Goal: Task Accomplishment & Management: Manage account settings

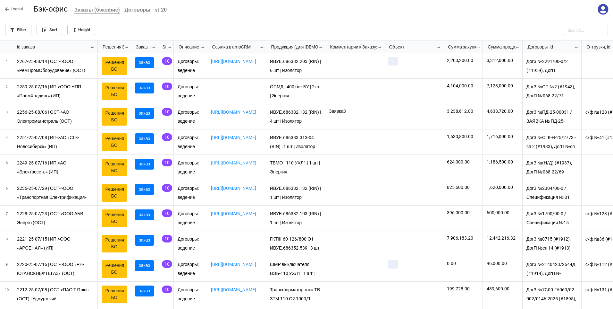
scroll to position [265, 609]
click at [602, 10] on icon at bounding box center [603, 9] width 11 height 11
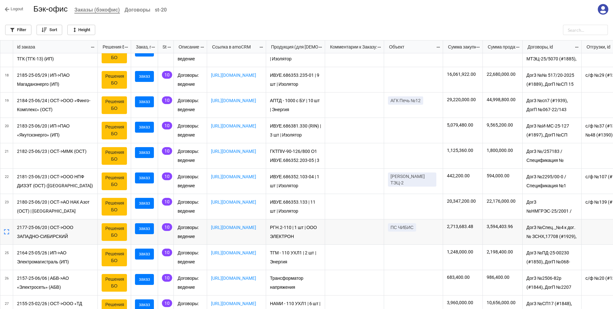
scroll to position [382, 0]
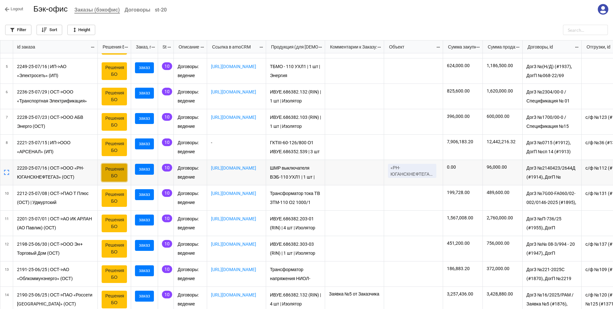
click at [114, 173] on link "Решения БО" at bounding box center [114, 173] width 25 height 18
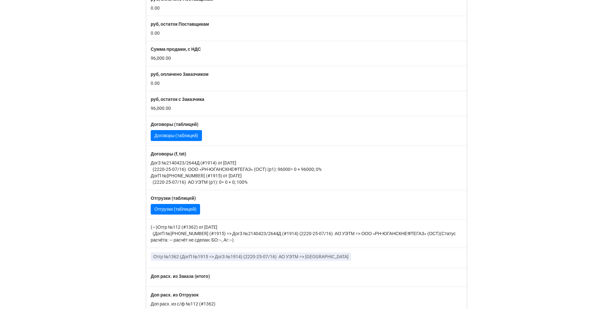
scroll to position [289, 0]
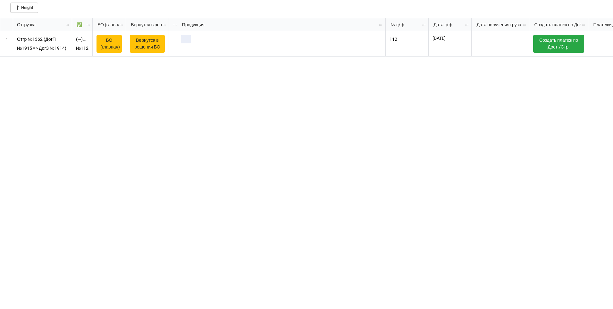
scroll to position [4, 4]
click at [8, 48] on icon "grid" at bounding box center [7, 49] width 4 height 4
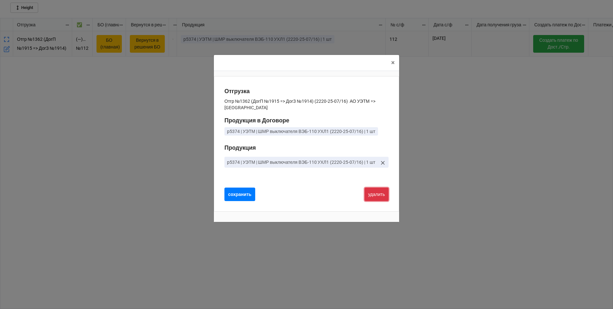
click at [379, 194] on button "удалить" at bounding box center [377, 193] width 24 height 13
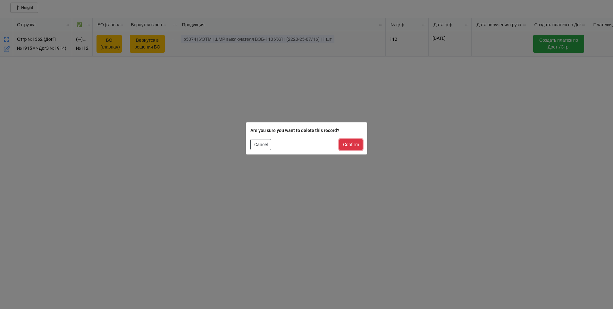
click at [353, 144] on button "Confirm" at bounding box center [350, 144] width 23 height 11
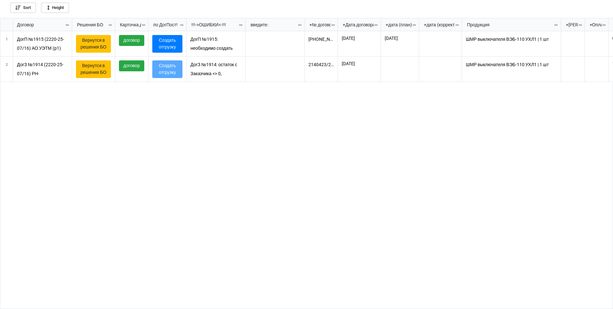
scroll to position [287, 609]
click at [8, 73] on icon "grid" at bounding box center [7, 74] width 6 height 6
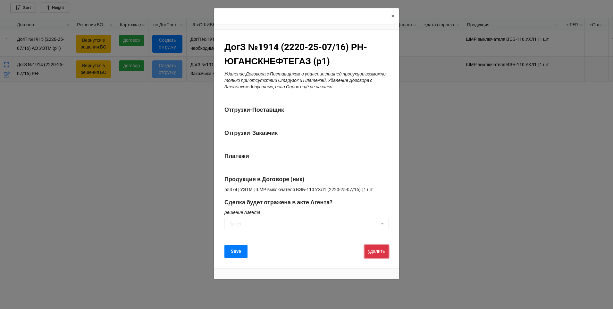
click at [377, 250] on button "удалить" at bounding box center [377, 250] width 24 height 13
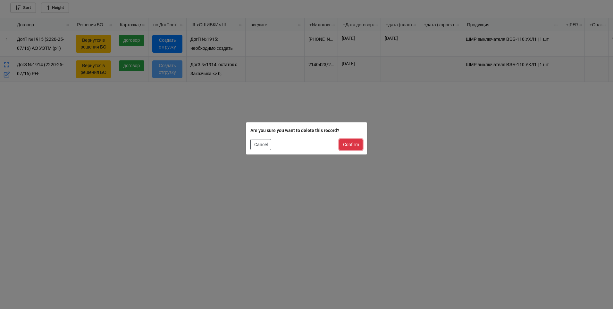
click at [350, 143] on button "Confirm" at bounding box center [350, 144] width 23 height 11
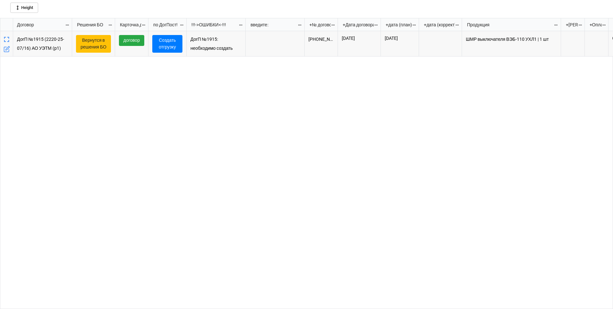
click at [6, 49] on icon "grid" at bounding box center [7, 49] width 4 height 4
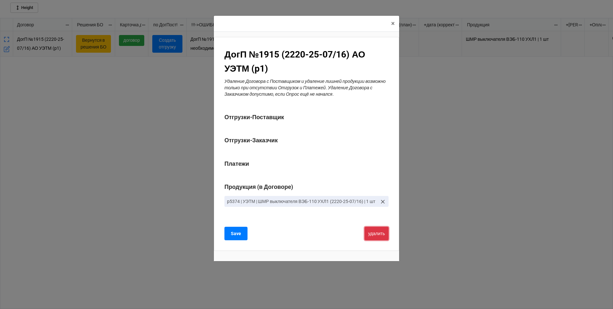
click at [379, 236] on button "удалить" at bounding box center [377, 232] width 24 height 13
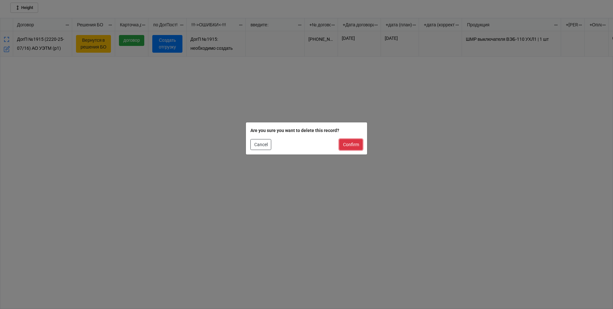
click at [352, 144] on button "Confirm" at bounding box center [350, 144] width 23 height 11
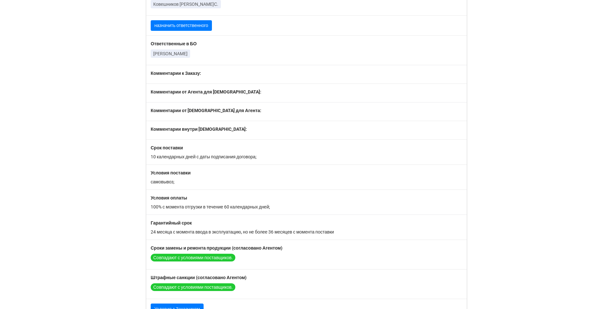
scroll to position [480, 0]
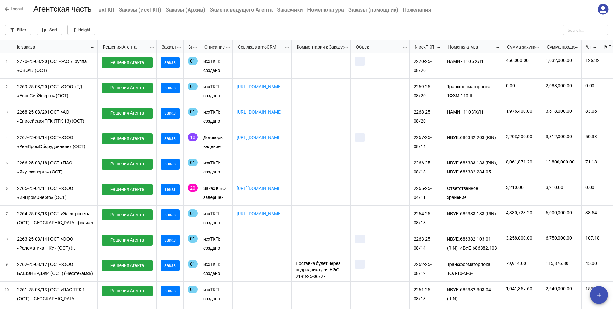
scroll to position [265, 609]
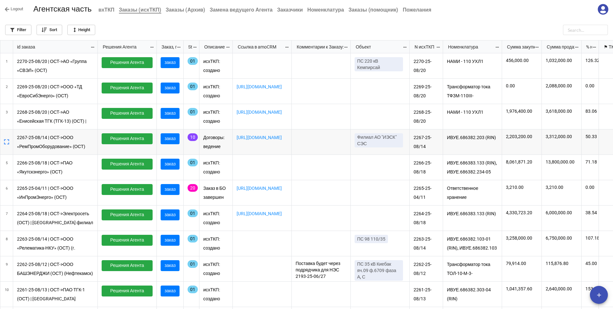
click at [36, 144] on p "2267-25-08/14 | ОСТ->ООО «РемПромОборудование» (ОСТ)" at bounding box center [55, 141] width 77 height 17
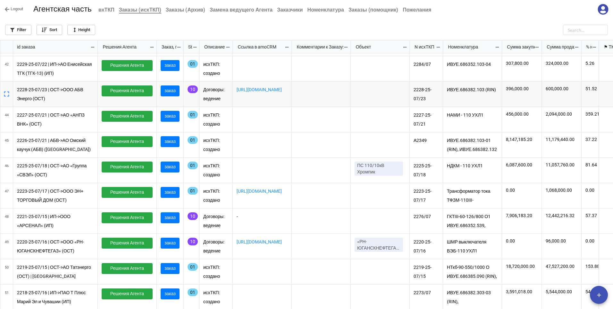
scroll to position [0, 0]
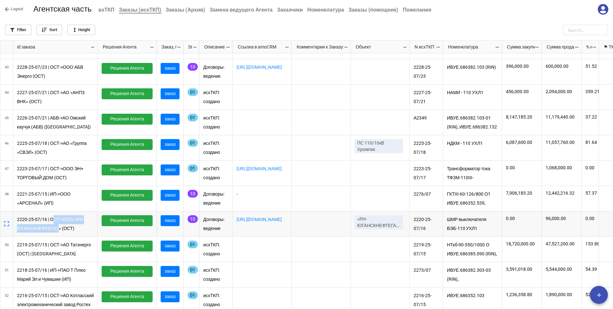
click at [55, 224] on p "2220-25-07/16 | ОСТ->ООО «РН-ЮГАНСКНЕФТЕГАЗ» (ОСТ)" at bounding box center [55, 223] width 77 height 17
click at [251, 231] on div "https://osteron.amocrm.ru/leads/detail/27623721" at bounding box center [262, 223] width 59 height 25
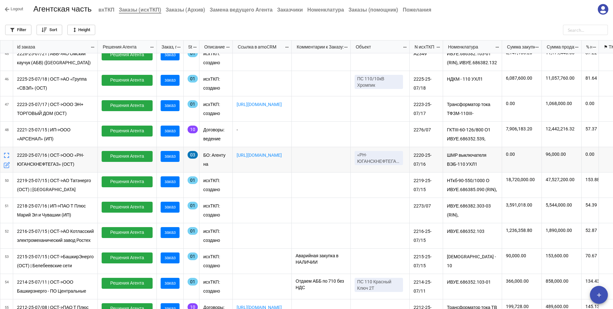
click at [36, 161] on p "2220-25-07/16 | ОСТ->ООО «РН-ЮГАНСКНЕФТЕГАЗ» (ОСТ)" at bounding box center [55, 159] width 77 height 17
click at [4, 163] on icon "grid" at bounding box center [6, 165] width 5 height 5
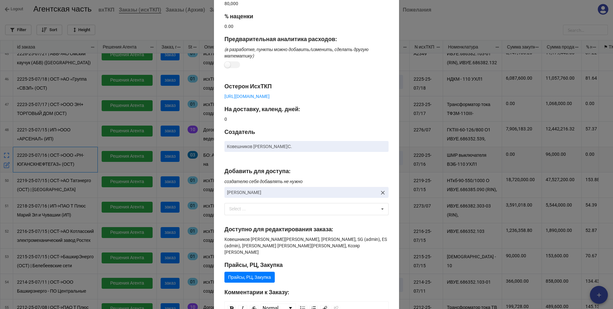
click at [430, 190] on div "× Close Создание Заказа Заказчик * ООО «РН-ЮГАНСКНЕФТЕГАЗ» (ОСТ) Ген. заказчик …" at bounding box center [306, 154] width 613 height 309
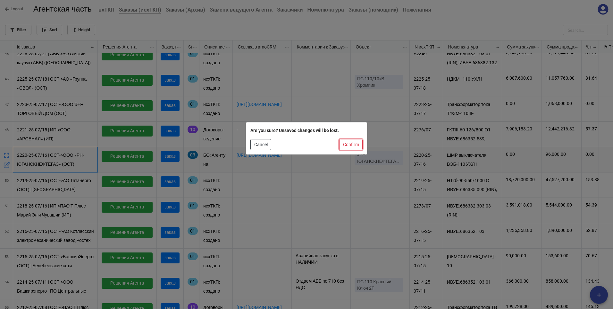
click at [356, 145] on button "Confirm" at bounding box center [350, 144] width 23 height 11
